Goal: Find specific page/section: Find specific page/section

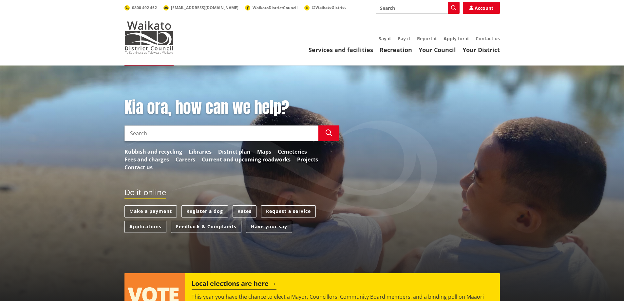
click at [235, 152] on link "District plan" at bounding box center [234, 152] width 32 height 8
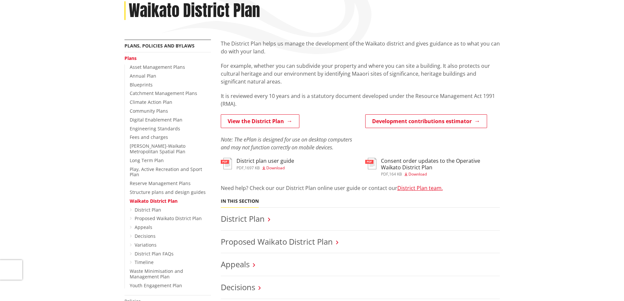
scroll to position [131, 0]
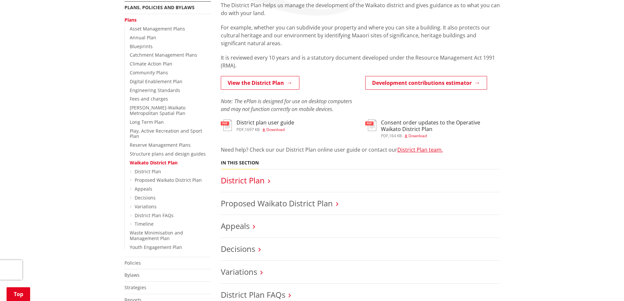
click at [253, 181] on link "District Plan" at bounding box center [243, 180] width 44 height 11
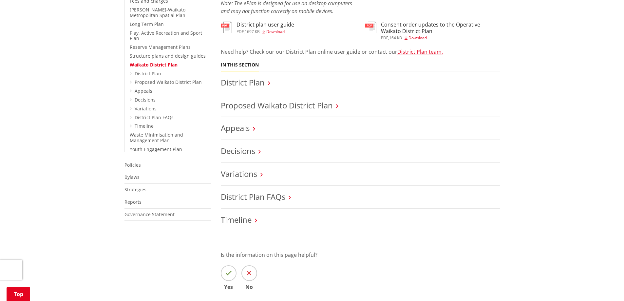
scroll to position [229, 0]
click at [247, 79] on link "District Plan" at bounding box center [243, 82] width 44 height 11
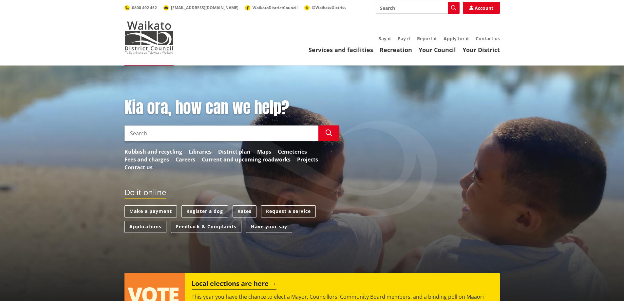
click at [183, 133] on input "Search" at bounding box center [221, 133] width 194 height 16
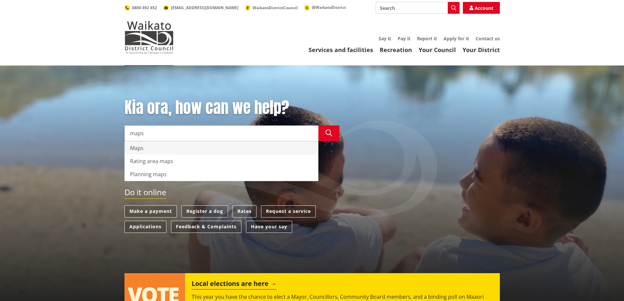
type input "maps"
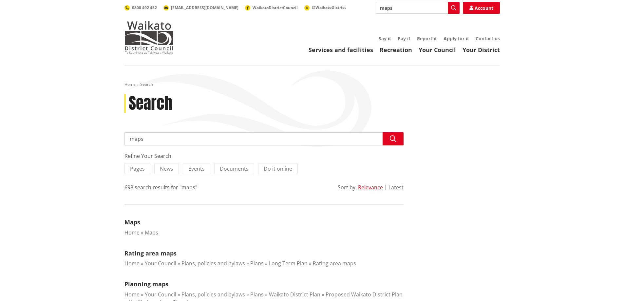
click at [154, 139] on input "maps" at bounding box center [263, 138] width 279 height 13
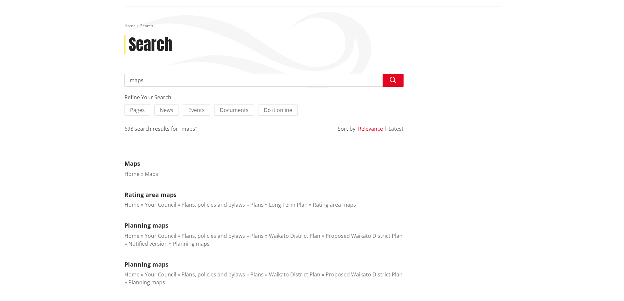
scroll to position [98, 0]
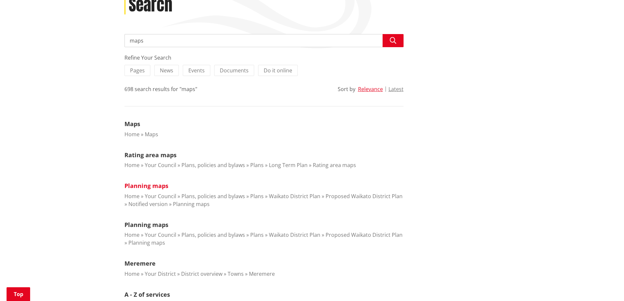
click at [138, 185] on link "Planning maps" at bounding box center [146, 186] width 44 height 8
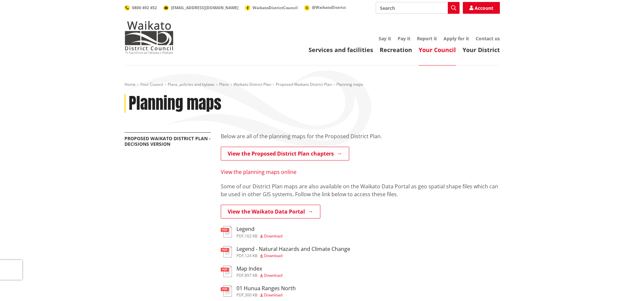
click at [259, 173] on link "View the planning maps online" at bounding box center [259, 171] width 76 height 7
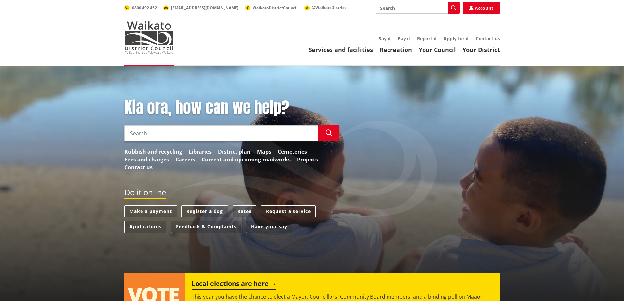
click at [170, 134] on input "Search" at bounding box center [221, 133] width 194 height 16
type input "contours"
